Goal: Information Seeking & Learning: Learn about a topic

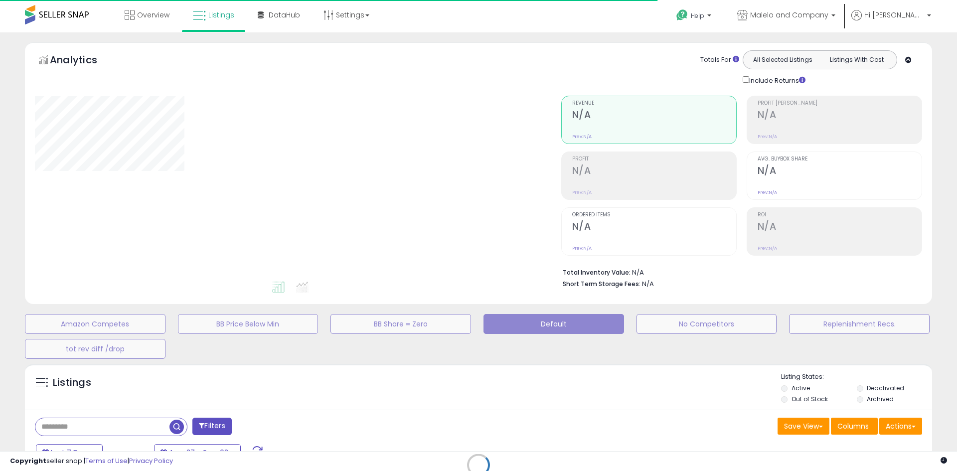
type input "**********"
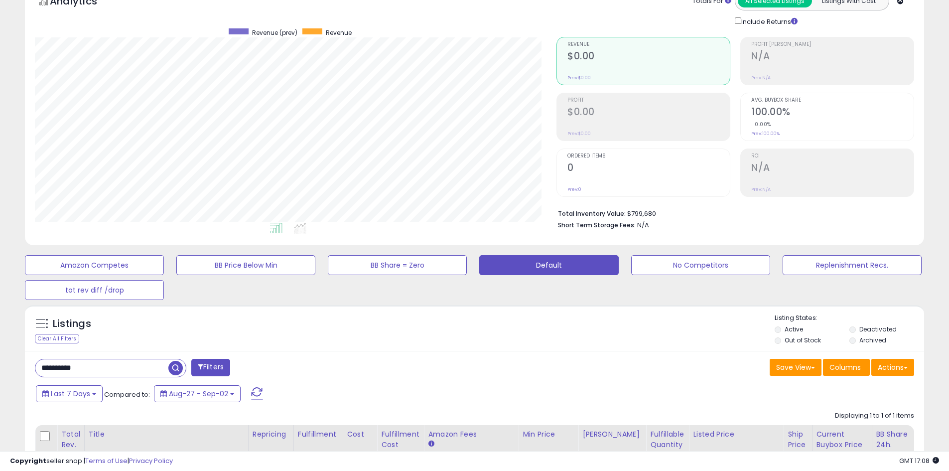
scroll to position [166, 0]
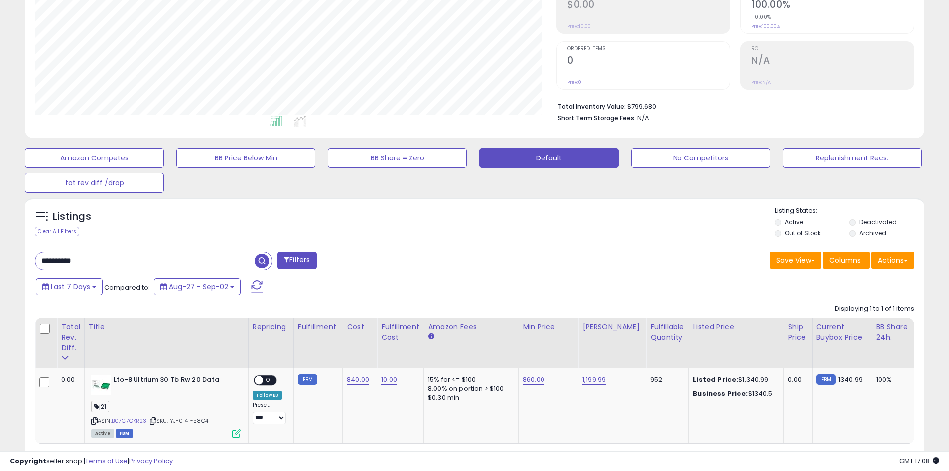
click at [0, 266] on div "**********" at bounding box center [474, 193] width 949 height 654
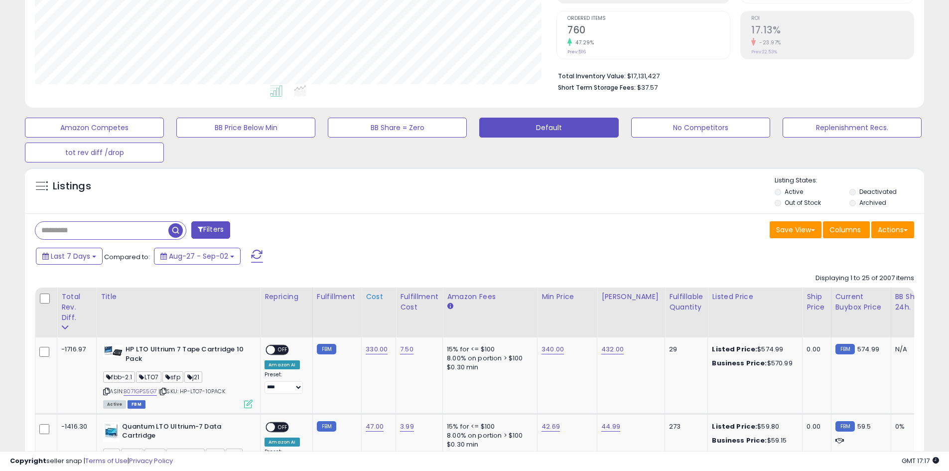
scroll to position [281, 0]
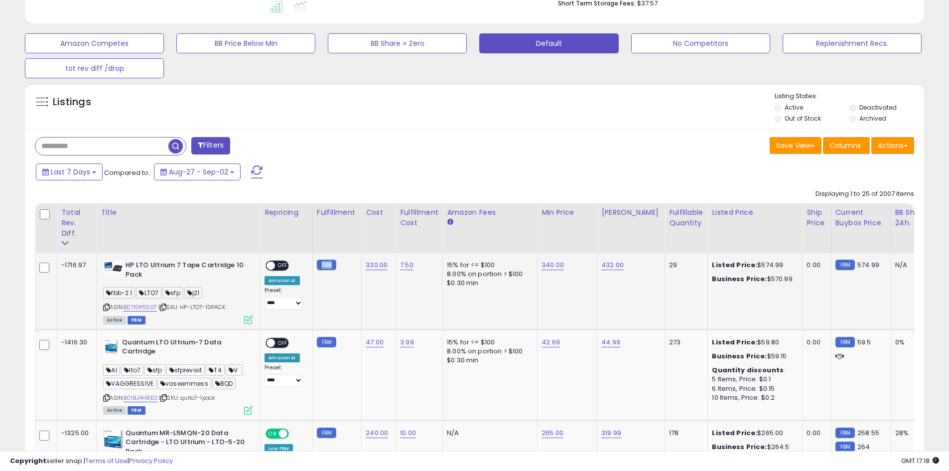
drag, startPoint x: 330, startPoint y: 264, endPoint x: 320, endPoint y: 263, distance: 9.5
click at [319, 263] on small "FBM" at bounding box center [326, 265] width 19 height 10
click at [333, 281] on td "FBM" at bounding box center [336, 291] width 49 height 76
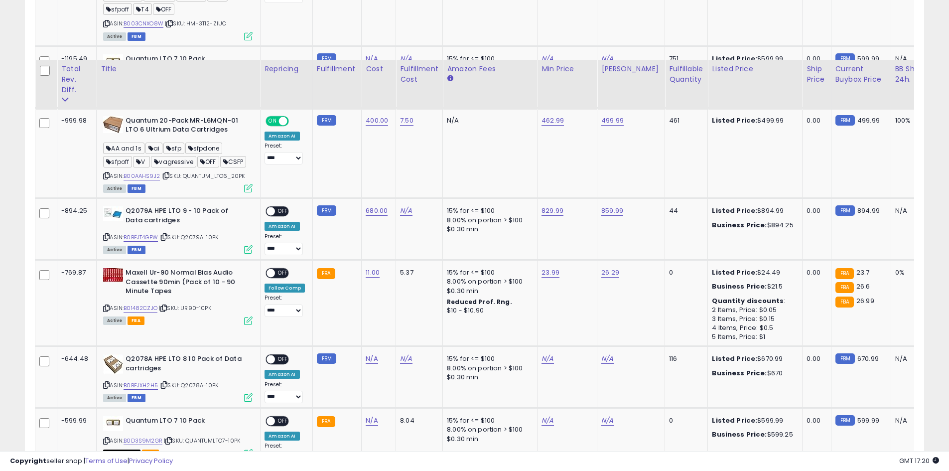
scroll to position [815, 0]
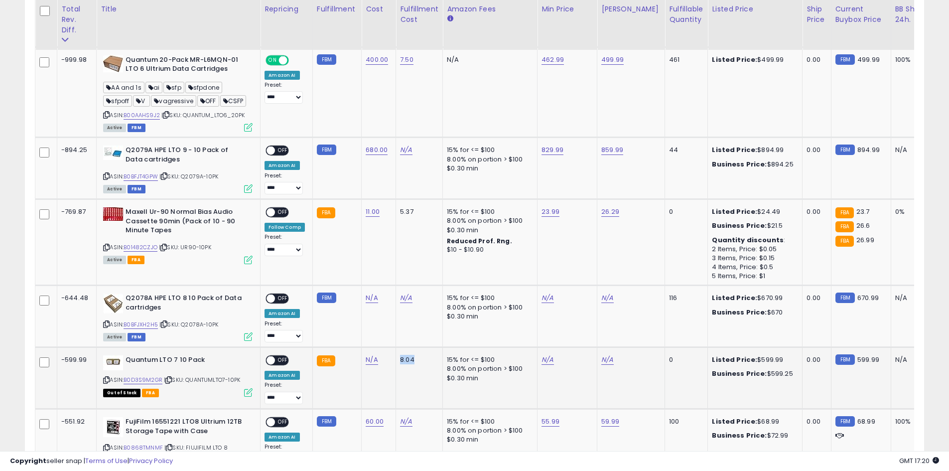
drag, startPoint x: 417, startPoint y: 361, endPoint x: 394, endPoint y: 363, distance: 22.5
click at [396, 363] on td "8.04" at bounding box center [419, 378] width 47 height 62
click at [404, 380] on td "8.04" at bounding box center [419, 378] width 47 height 62
drag, startPoint x: 394, startPoint y: 362, endPoint x: 416, endPoint y: 362, distance: 21.4
click at [416, 362] on td "8.04" at bounding box center [419, 378] width 47 height 62
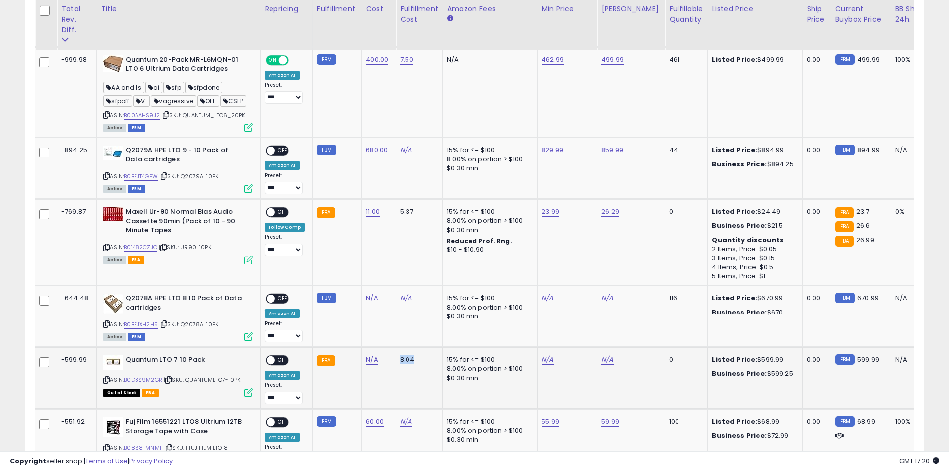
click at [434, 365] on td "8.04" at bounding box center [419, 378] width 47 height 62
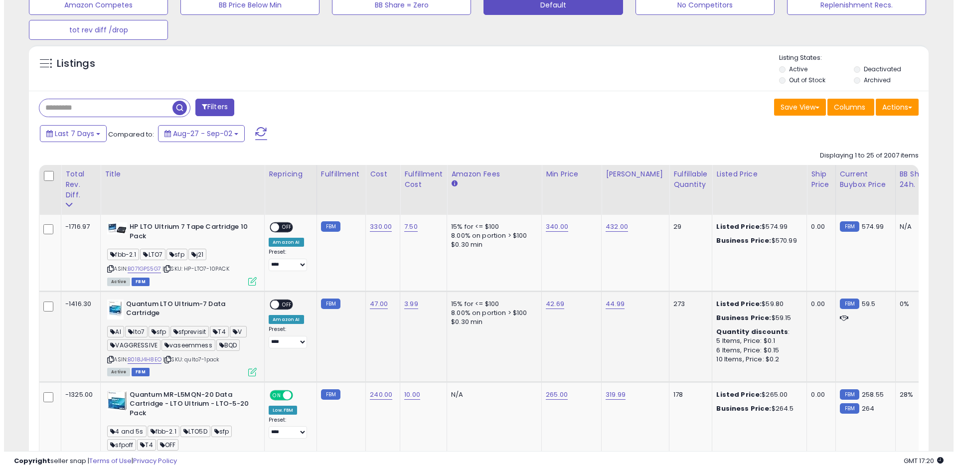
scroll to position [283, 0]
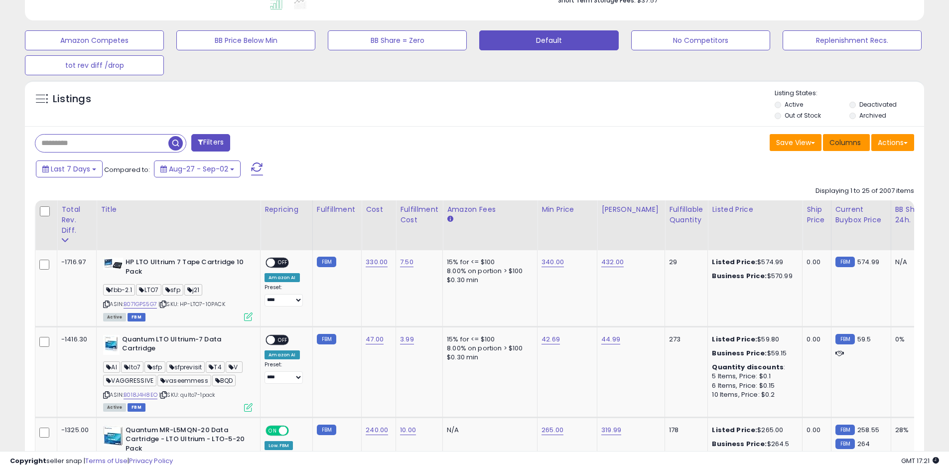
click at [856, 146] on span "Columns" at bounding box center [845, 143] width 31 height 10
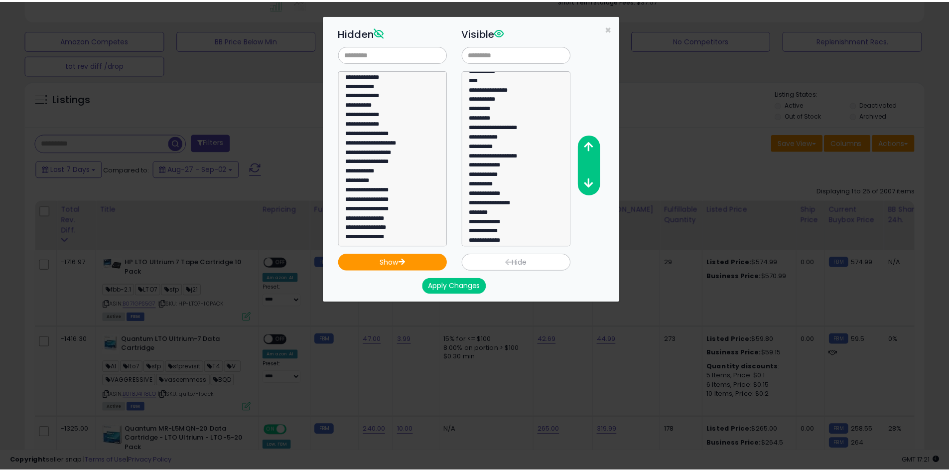
scroll to position [66, 0]
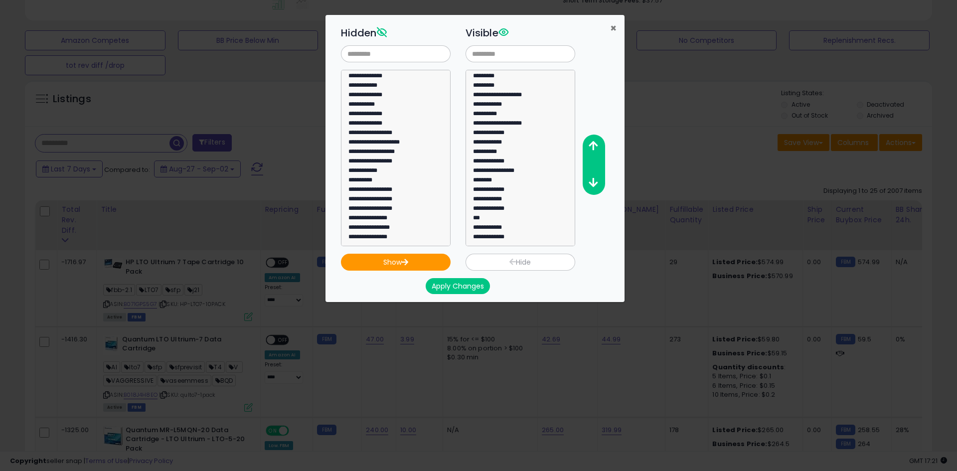
click at [615, 31] on span "×" at bounding box center [613, 28] width 6 height 14
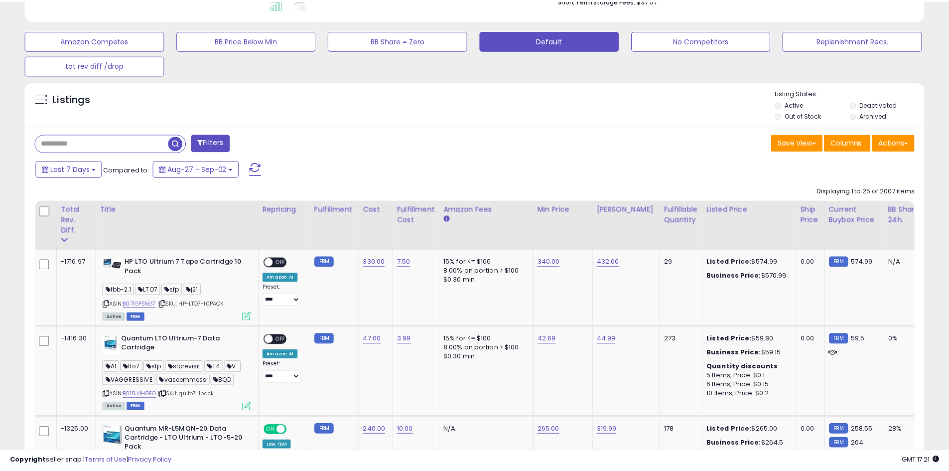
scroll to position [498021, 497704]
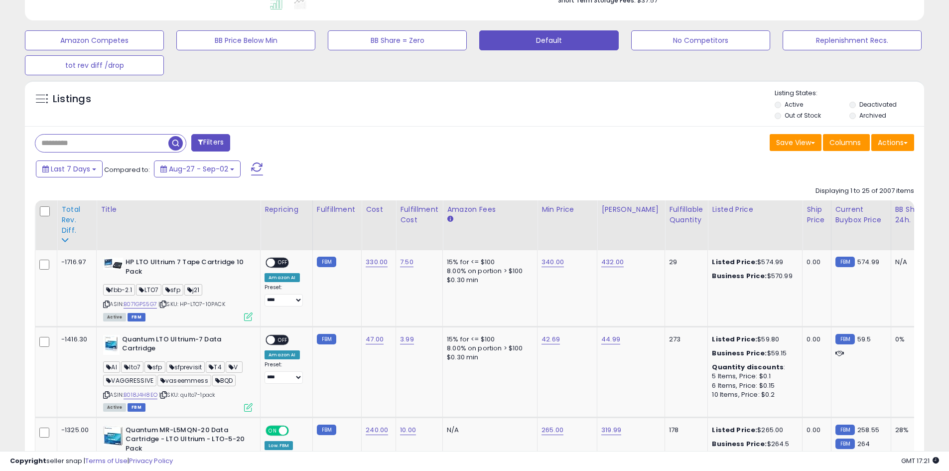
click at [74, 223] on div "Total Rev. Diff." at bounding box center [76, 219] width 31 height 31
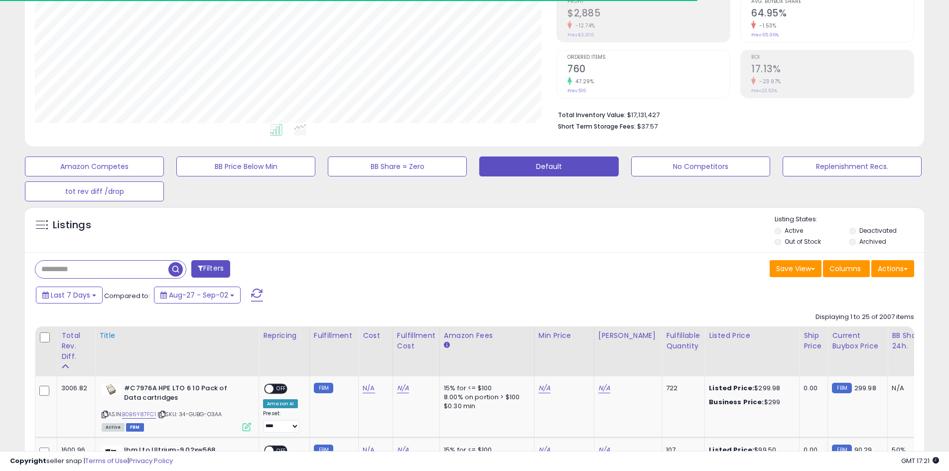
scroll to position [283, 0]
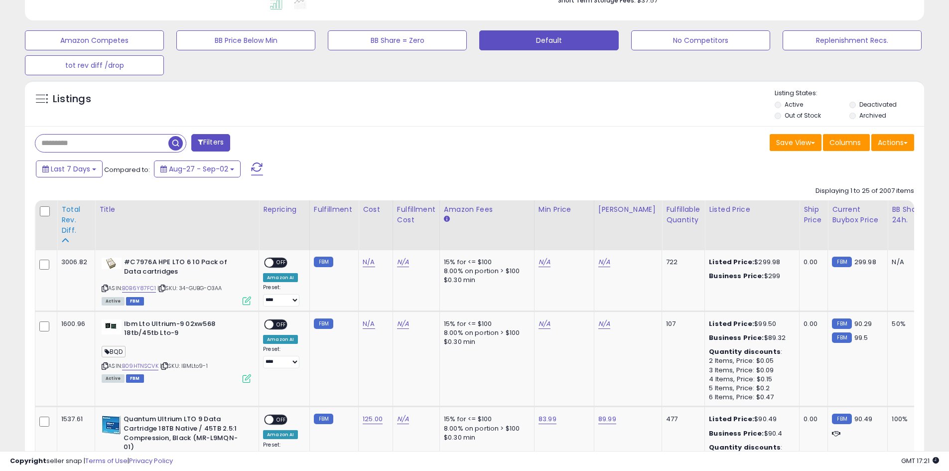
click at [64, 217] on div "Total Rev. Diff." at bounding box center [75, 219] width 29 height 31
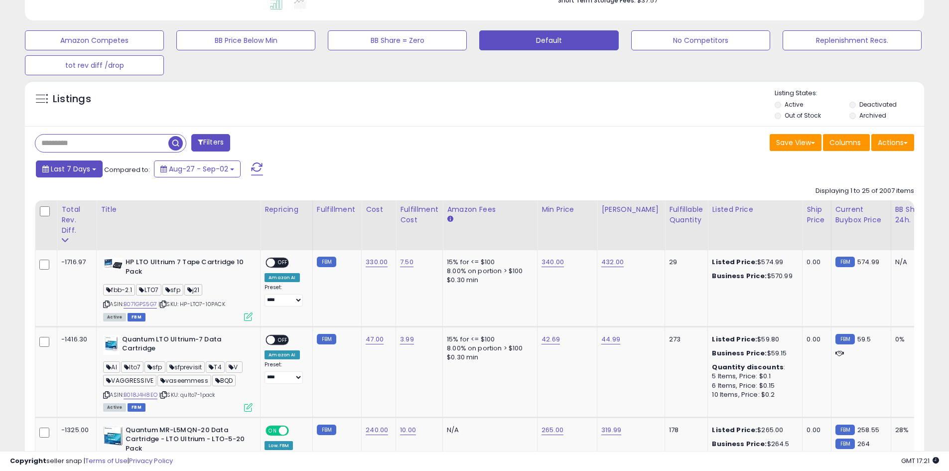
click at [83, 173] on span "Last 7 Days" at bounding box center [70, 169] width 39 height 10
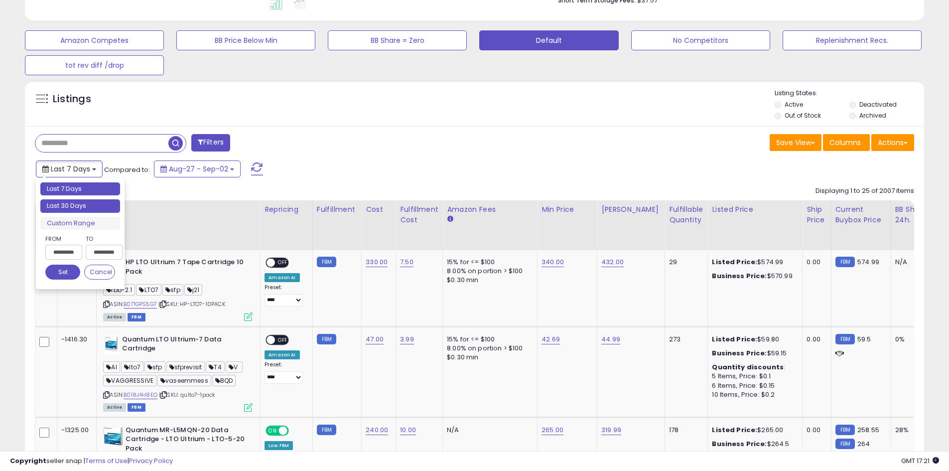
type input "**********"
click at [85, 207] on li "Last 30 Days" at bounding box center [80, 205] width 80 height 13
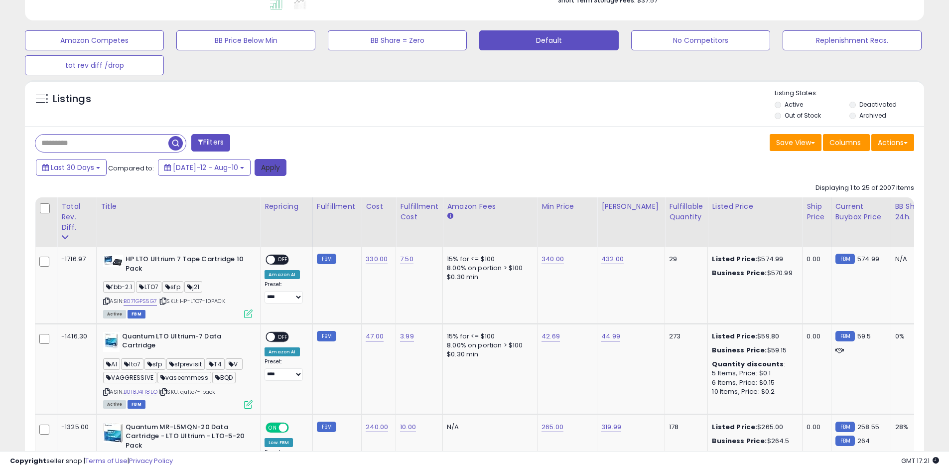
click at [255, 169] on button "Apply" at bounding box center [271, 167] width 32 height 17
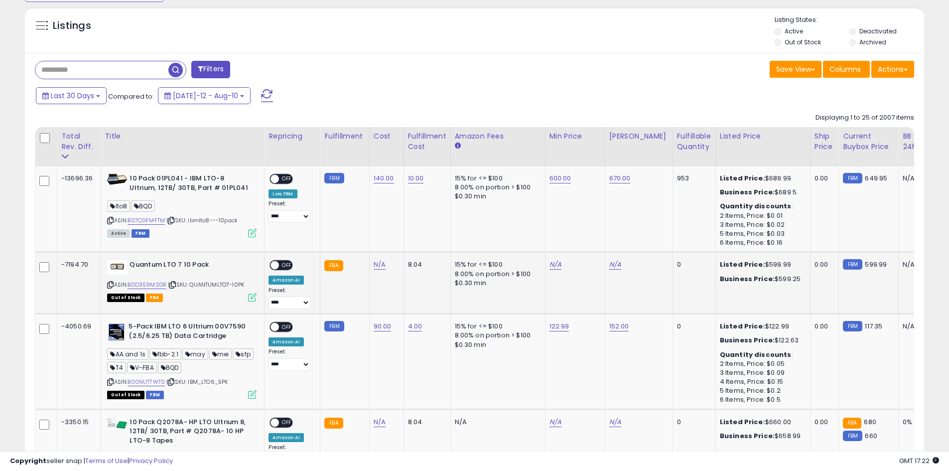
scroll to position [204, 522]
click at [150, 222] on link "B07CGFMFTM" at bounding box center [146, 220] width 37 height 8
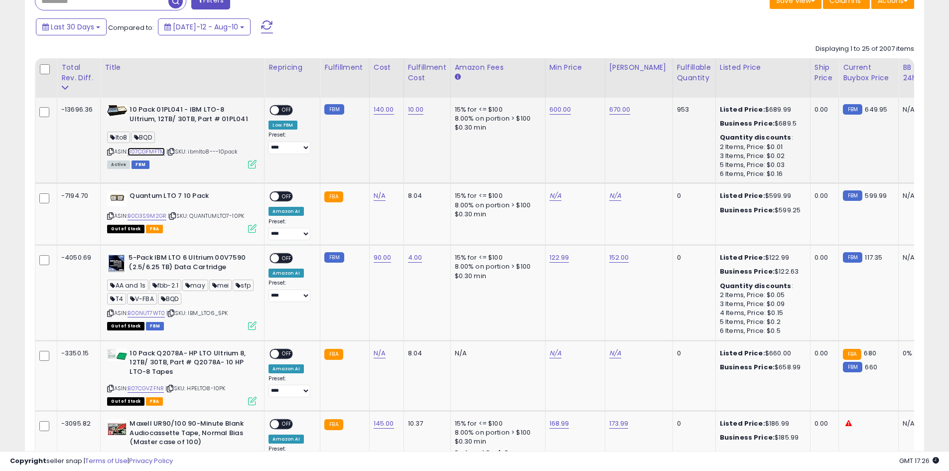
scroll to position [423, 0]
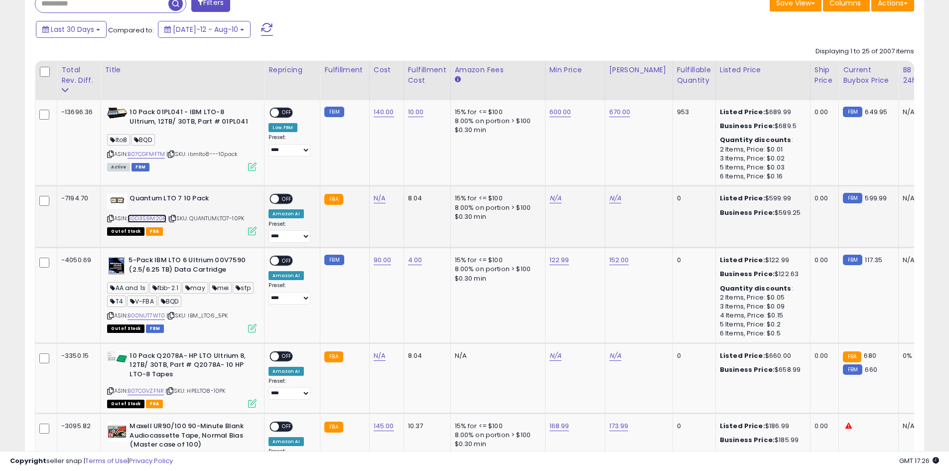
click at [151, 221] on link "B0D3S9M2GR" at bounding box center [147, 218] width 39 height 8
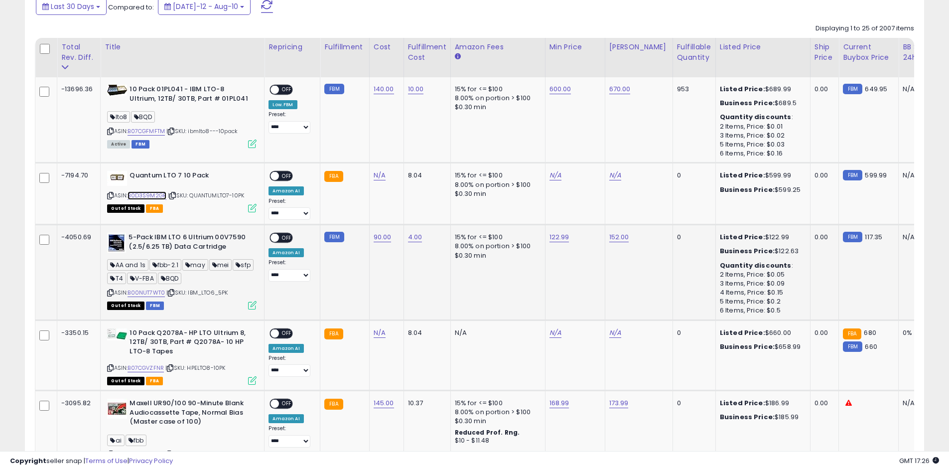
scroll to position [456, 0]
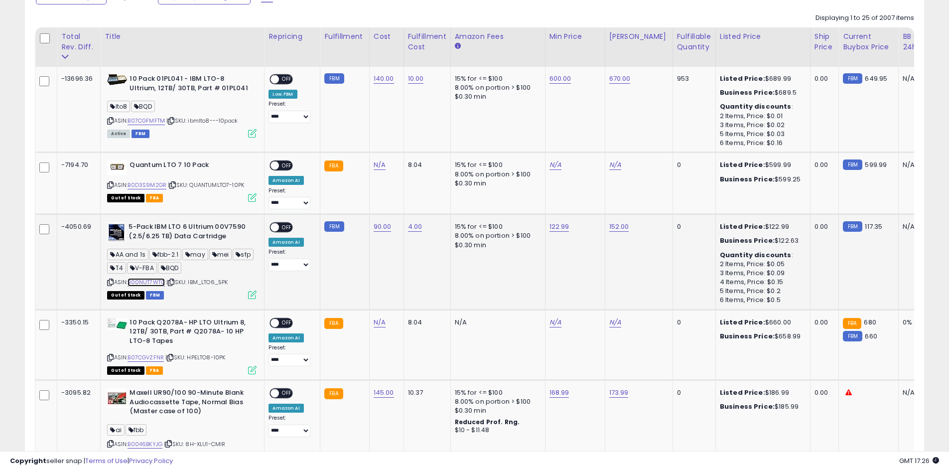
click at [152, 283] on link "B00NUT7WT0" at bounding box center [146, 282] width 37 height 8
click at [113, 284] on icon at bounding box center [110, 282] width 6 height 5
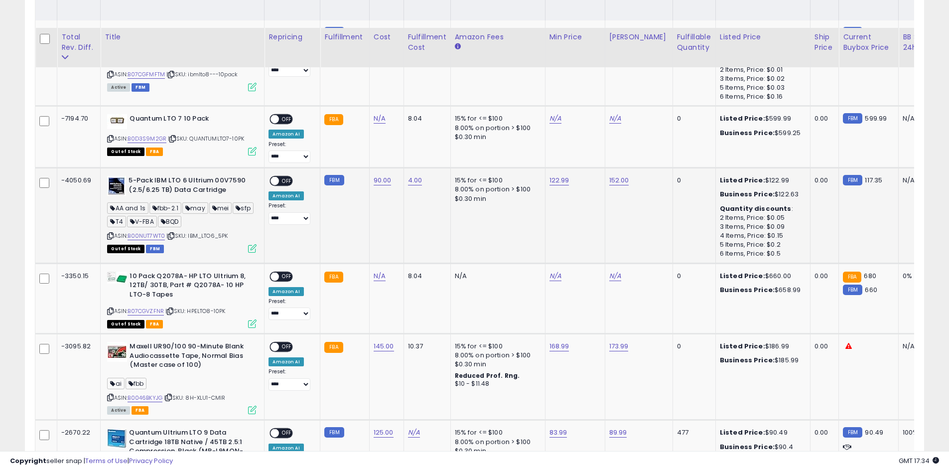
scroll to position [556, 0]
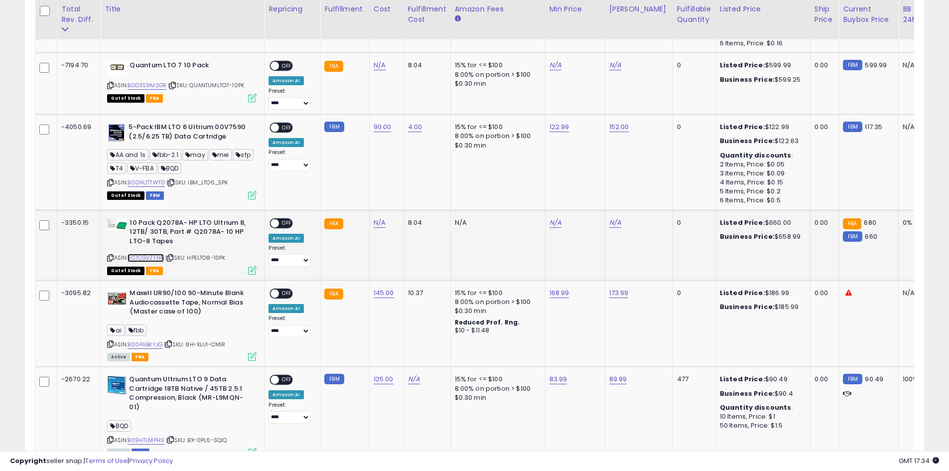
click at [143, 255] on link "B07CGVZFNR" at bounding box center [146, 258] width 36 height 8
click at [112, 260] on icon at bounding box center [110, 257] width 6 height 5
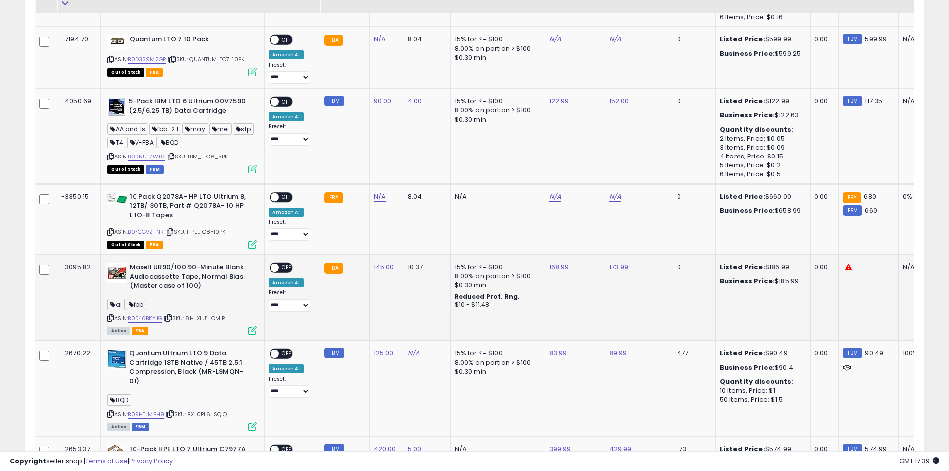
scroll to position [622, 0]
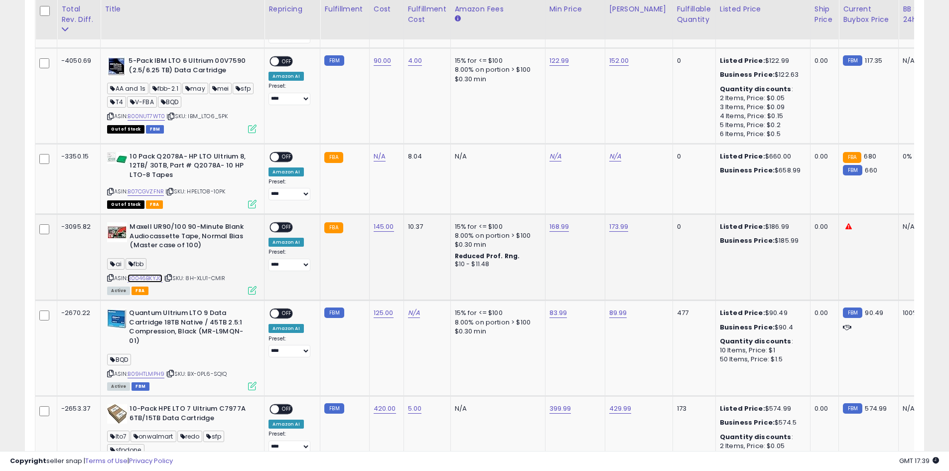
click at [149, 277] on link "B0046BKYJG" at bounding box center [145, 278] width 35 height 8
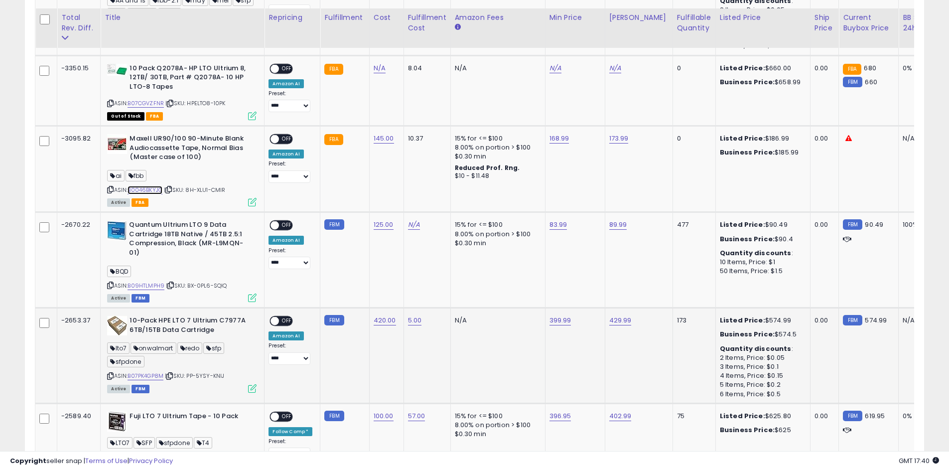
scroll to position [722, 0]
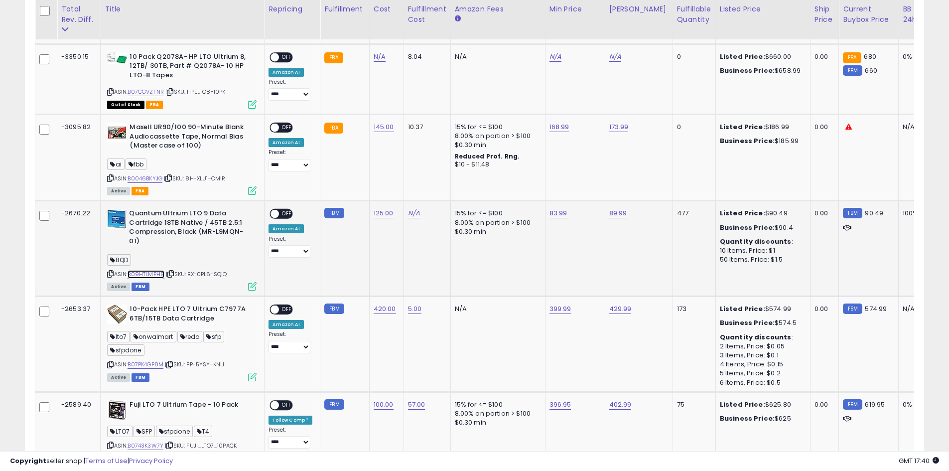
click at [154, 273] on link "B09HTLMPH9" at bounding box center [146, 274] width 37 height 8
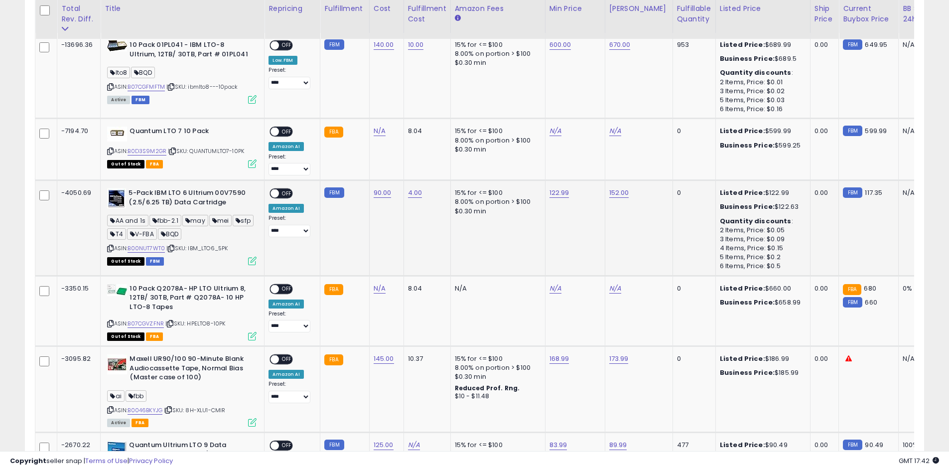
scroll to position [490, 0]
click at [111, 249] on icon at bounding box center [110, 248] width 6 height 5
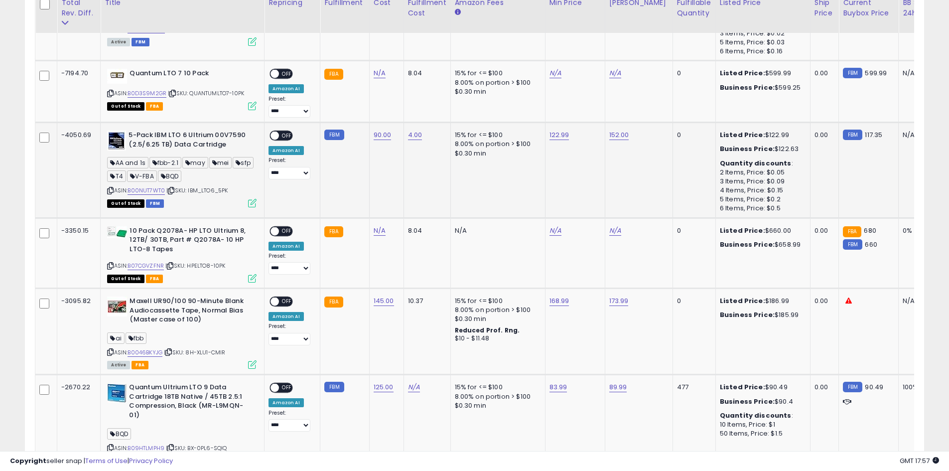
scroll to position [589, 0]
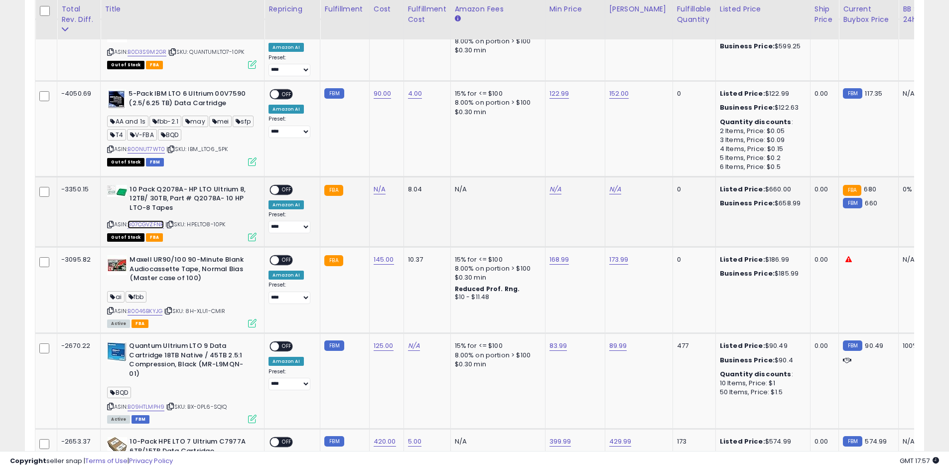
click at [162, 223] on link "B07CGVZFNR" at bounding box center [146, 224] width 36 height 8
click at [160, 312] on link "B0046BKYJG" at bounding box center [145, 311] width 35 height 8
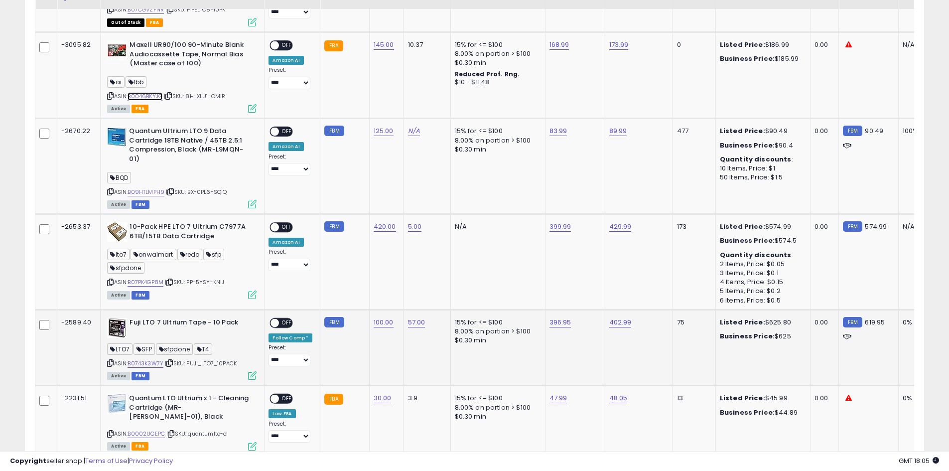
scroll to position [921, 0]
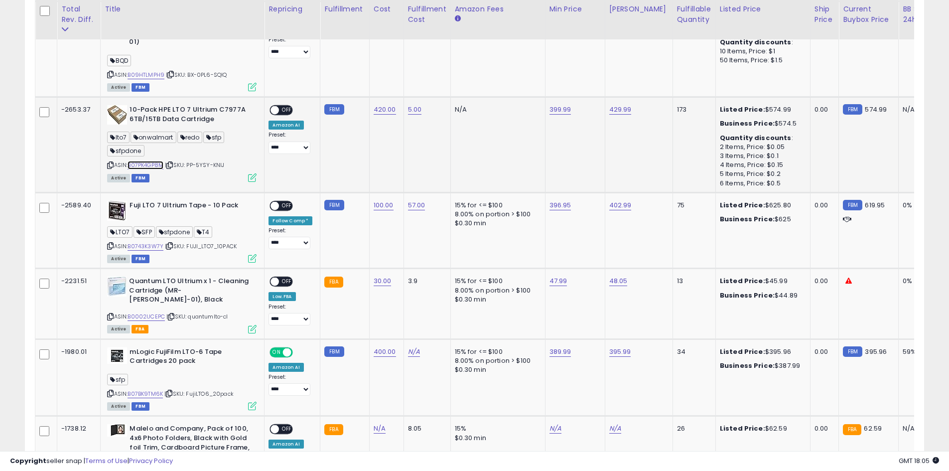
click at [157, 164] on link "B07PK4GP8M" at bounding box center [146, 165] width 36 height 8
click at [154, 247] on link "B0743K3W7Y" at bounding box center [146, 246] width 36 height 8
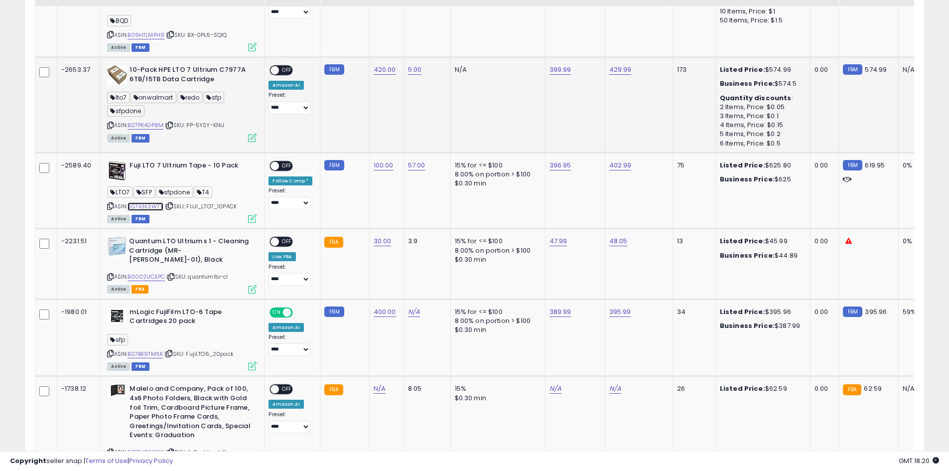
scroll to position [1021, 0]
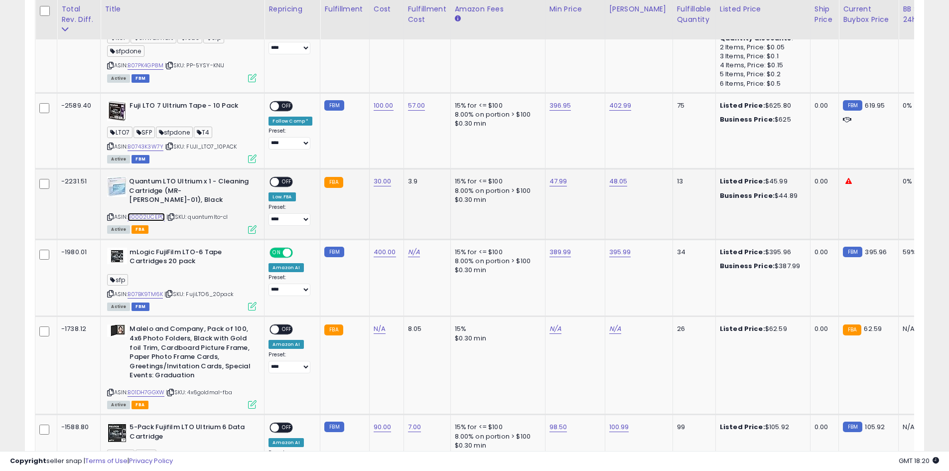
click at [149, 213] on link "B0002UCEPC" at bounding box center [146, 217] width 37 height 8
click at [150, 290] on link "B07BK9TM6K" at bounding box center [145, 294] width 35 height 8
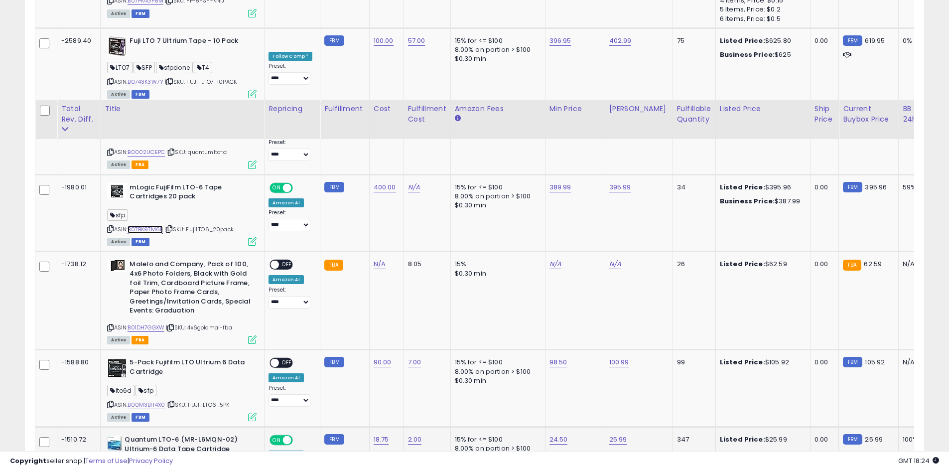
scroll to position [1187, 0]
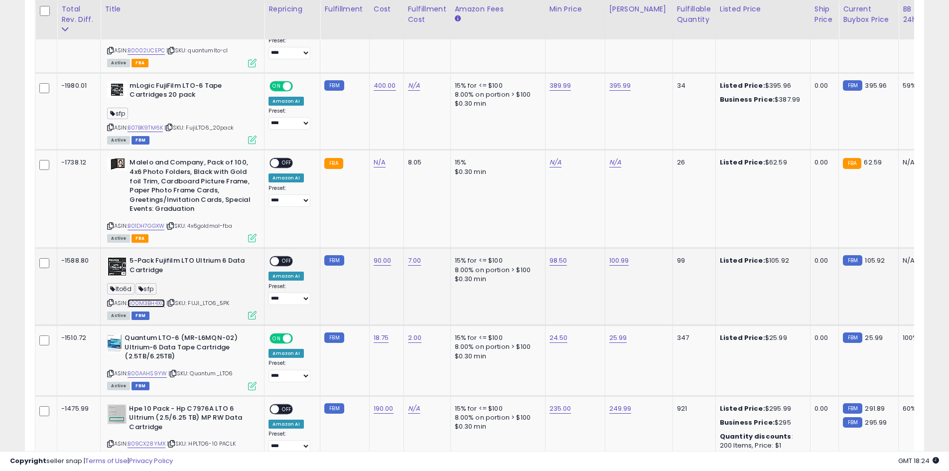
click at [151, 299] on link "B00M3BH4X0" at bounding box center [146, 303] width 37 height 8
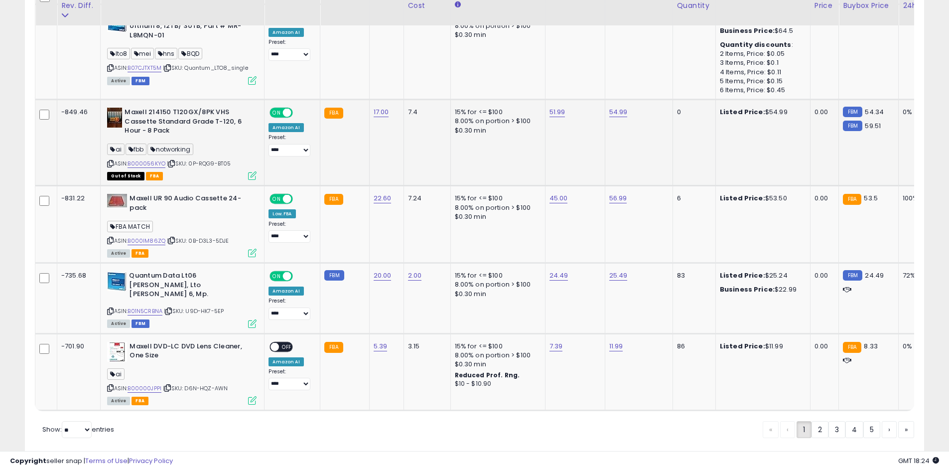
scroll to position [2139, 0]
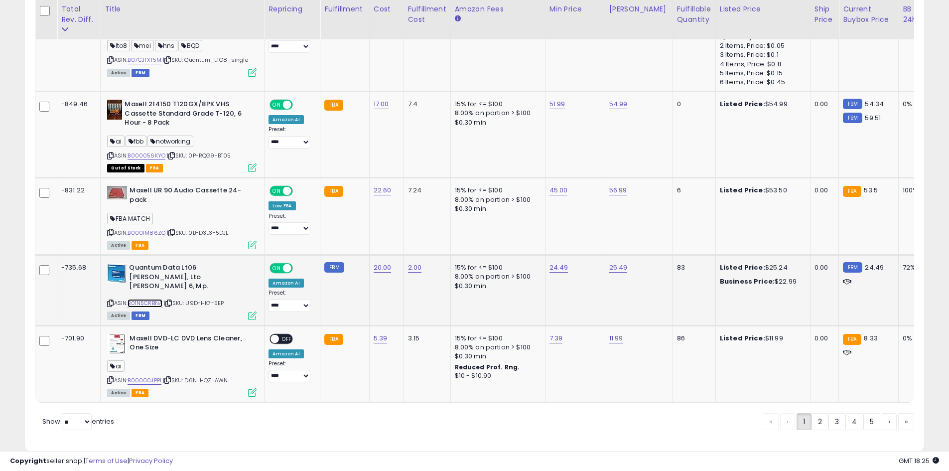
click at [159, 299] on link "B01N5CRBNA" at bounding box center [145, 303] width 35 height 8
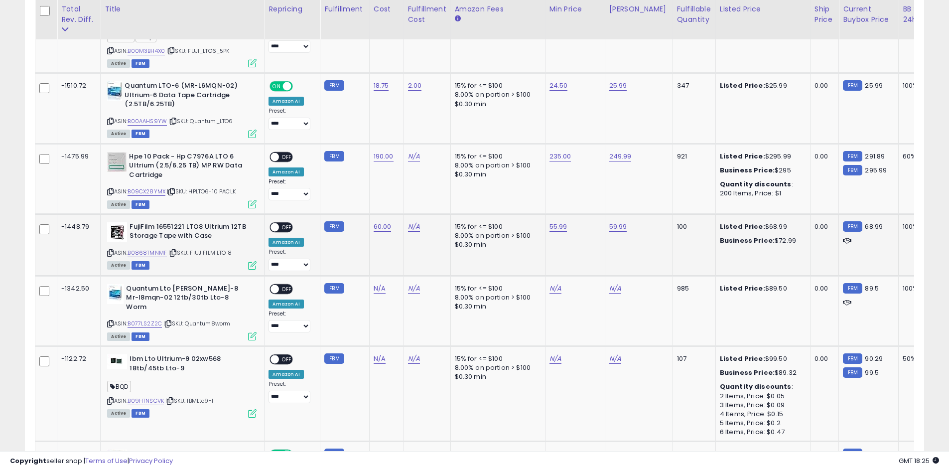
scroll to position [1375, 0]
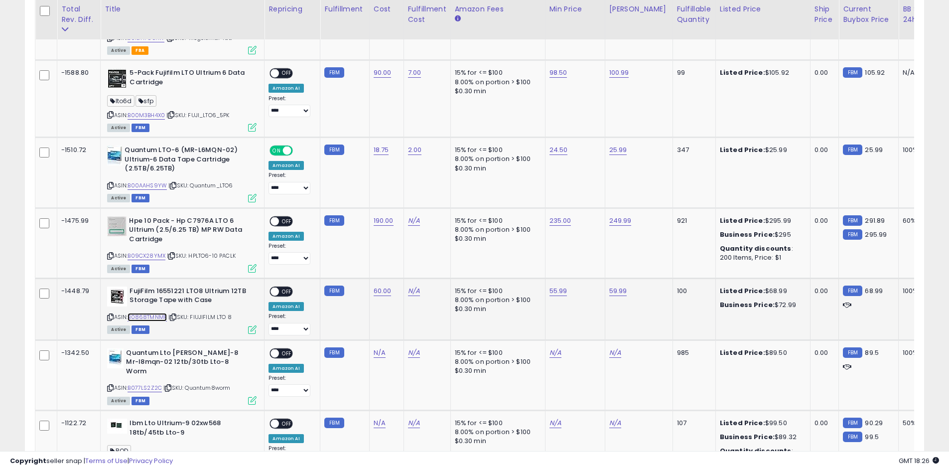
click at [150, 313] on link "B0868TMNMF" at bounding box center [147, 317] width 39 height 8
click at [153, 252] on link "B09CX28YMX" at bounding box center [147, 256] width 38 height 8
click at [149, 252] on link "B09CX28YMX" at bounding box center [147, 256] width 38 height 8
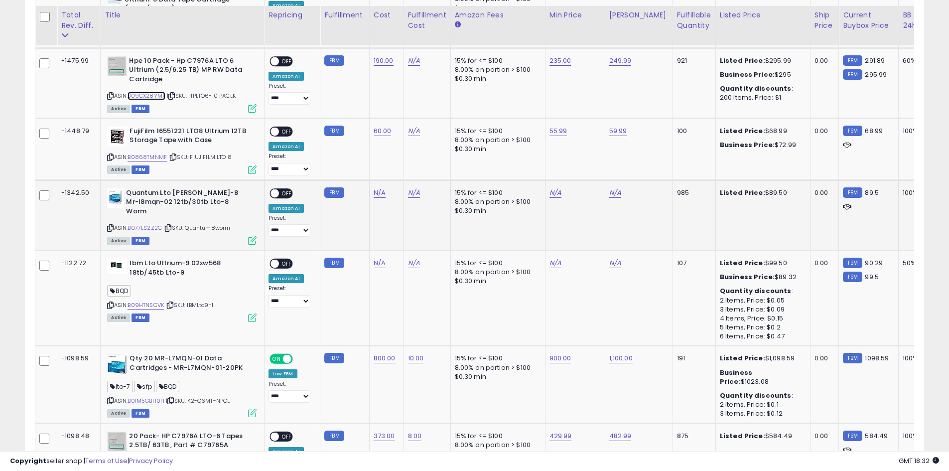
scroll to position [1541, 0]
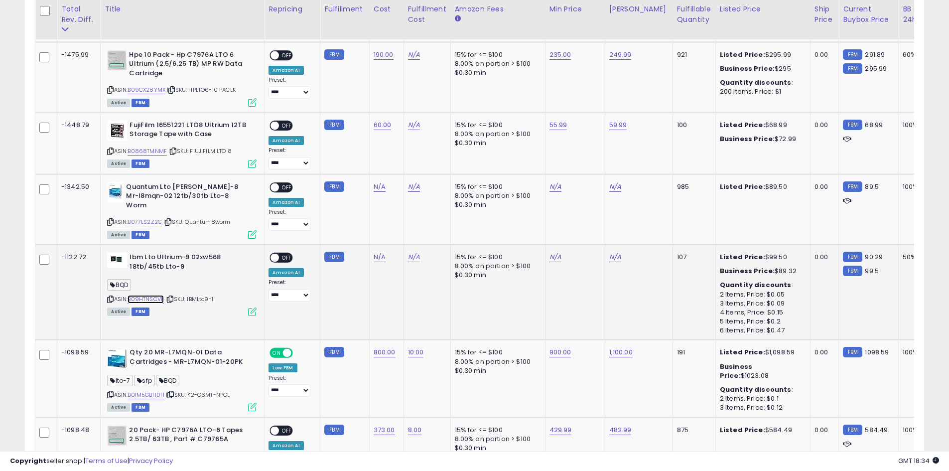
click at [157, 295] on link "B09HTNSCVK" at bounding box center [146, 299] width 36 height 8
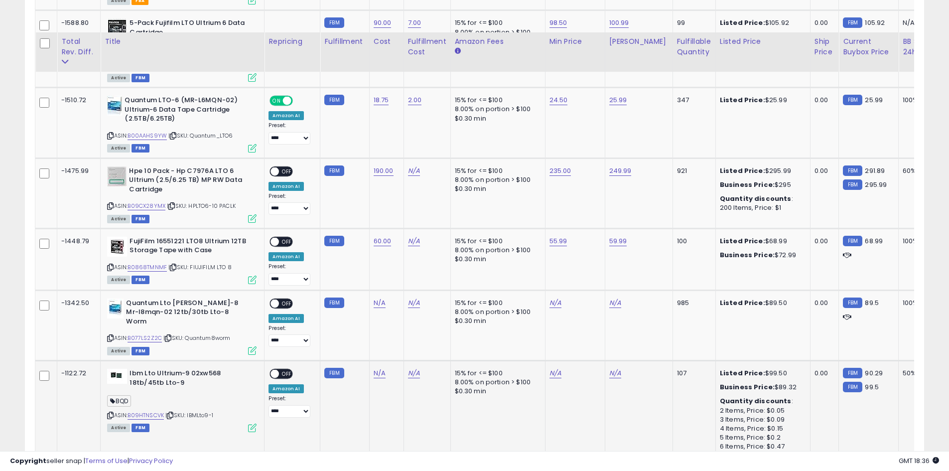
scroll to position [1408, 0]
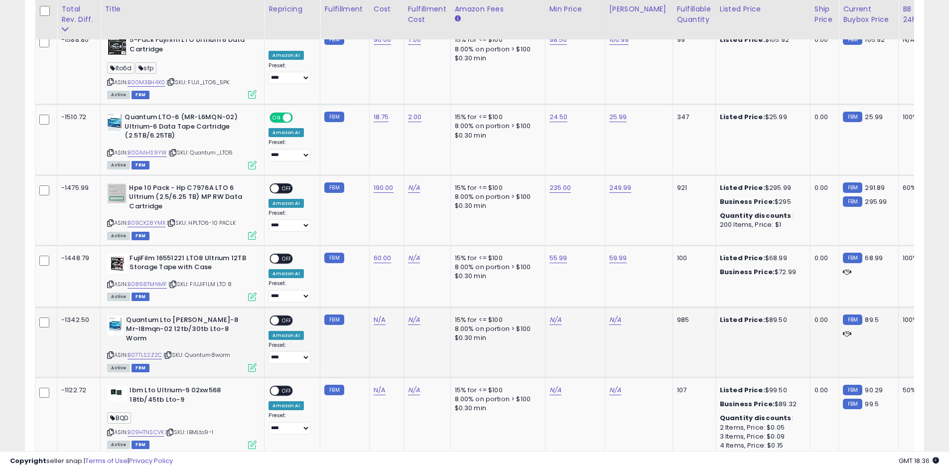
drag, startPoint x: 253, startPoint y: 301, endPoint x: 220, endPoint y: 326, distance: 41.7
click at [231, 327] on div "Quantum Lto Ultrium-8 Mr-l8mqn-02 12tb/30tb Lto-8 Worm ASIN: B077LS2Z2C | SKU: …" at bounding box center [181, 342] width 152 height 55
click at [141, 351] on link "B077LS2Z2C" at bounding box center [145, 355] width 34 height 8
click at [164, 280] on link "B0868TMNMF" at bounding box center [147, 284] width 39 height 8
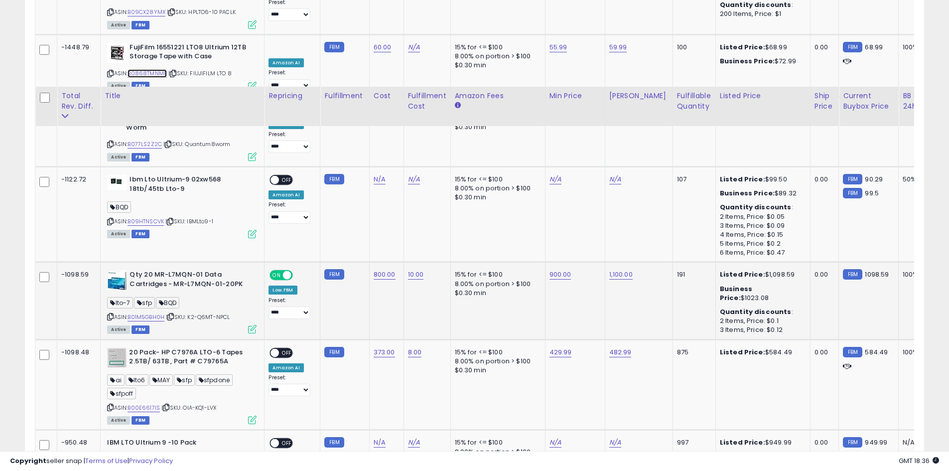
scroll to position [1740, 0]
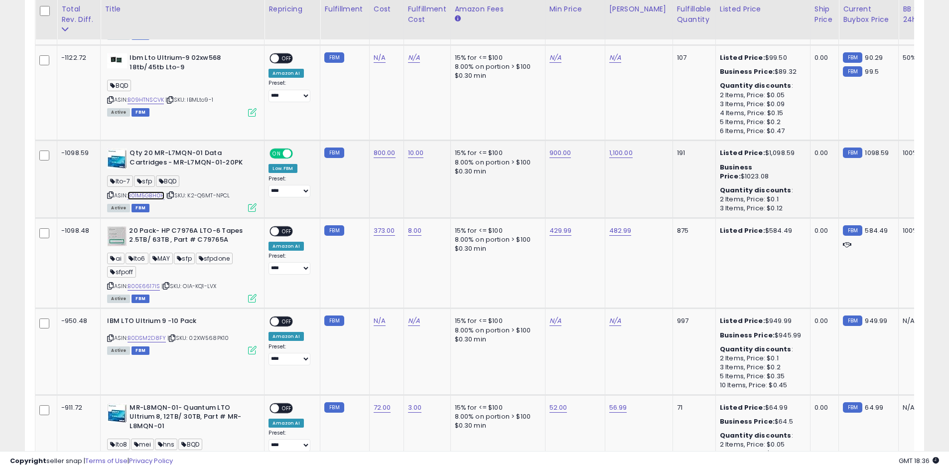
click at [150, 191] on link "B01M5GBH0H" at bounding box center [146, 195] width 37 height 8
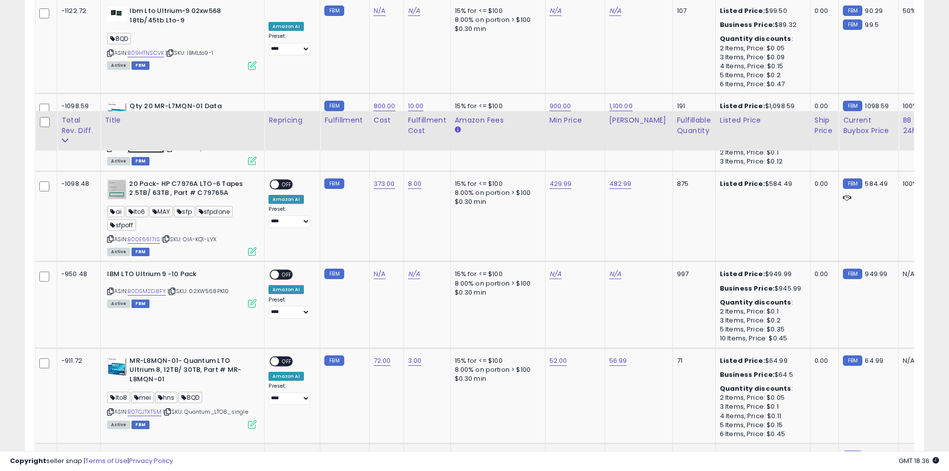
scroll to position [1906, 0]
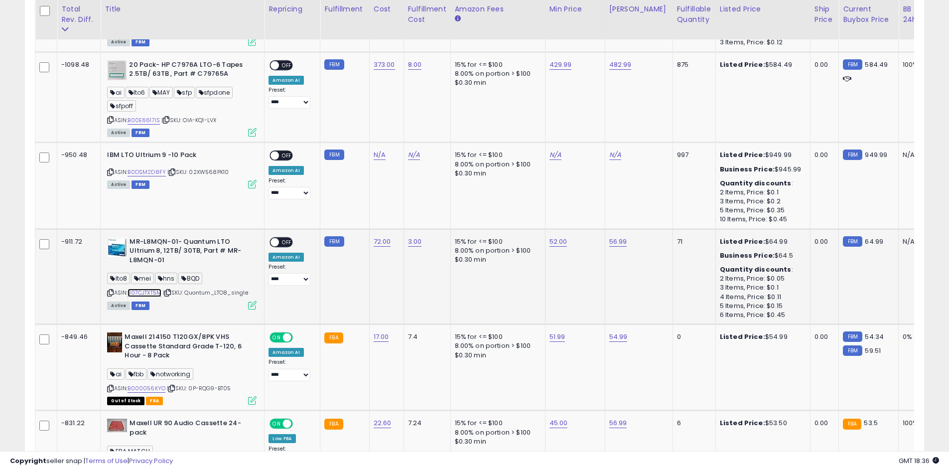
click at [155, 288] on link "B07CJTXT5M" at bounding box center [145, 292] width 34 height 8
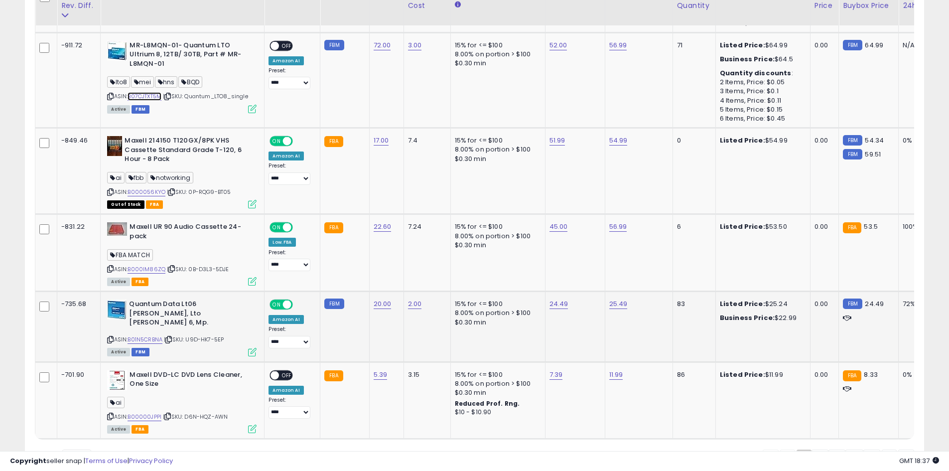
scroll to position [2106, 0]
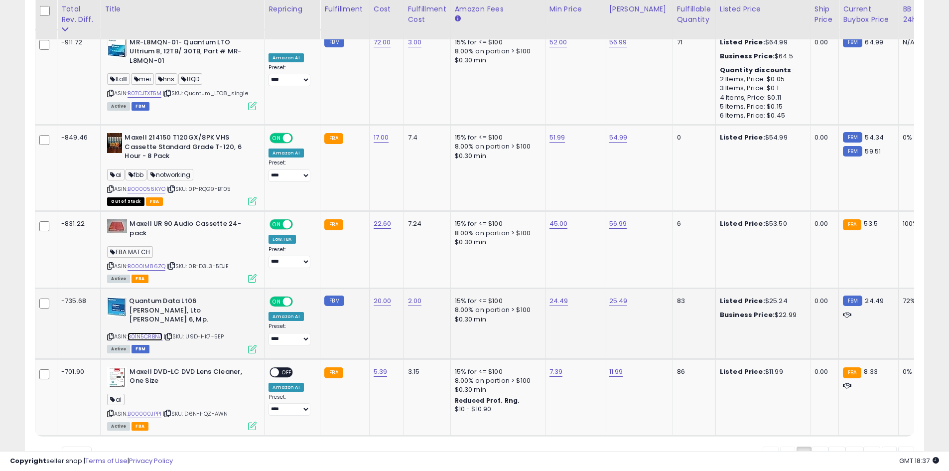
click at [155, 332] on link "B01N5CRBNA" at bounding box center [145, 336] width 35 height 8
click at [156, 262] on link "B000IM86ZQ" at bounding box center [147, 266] width 38 height 8
